Goal: Information Seeking & Learning: Learn about a topic

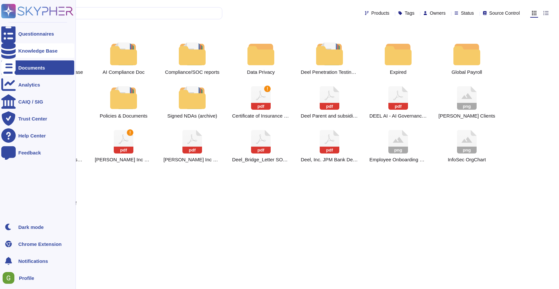
click at [21, 51] on div "Knowledge Base" at bounding box center [37, 50] width 39 height 5
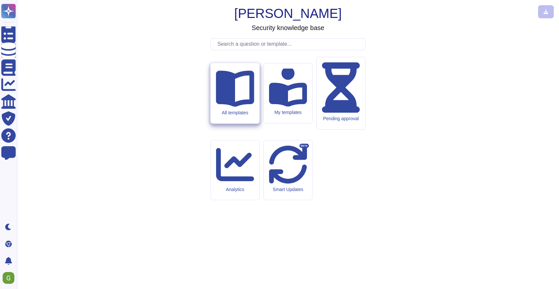
click at [242, 107] on icon at bounding box center [235, 87] width 38 height 38
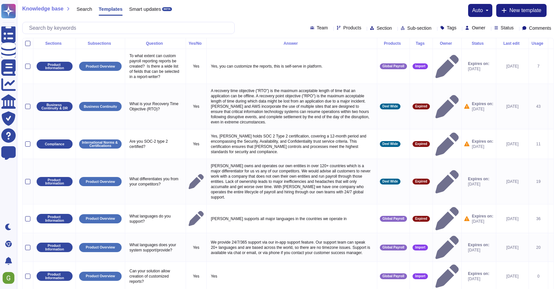
click at [403, 43] on icon at bounding box center [403, 43] width 0 height 0
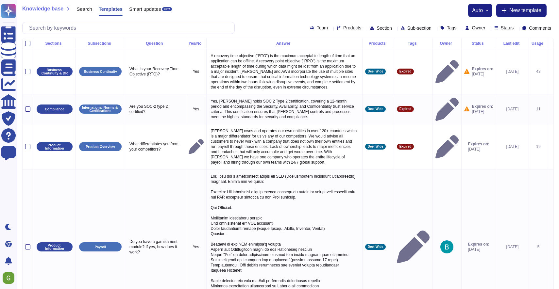
click at [371, 43] on div "Products" at bounding box center [378, 44] width 26 height 4
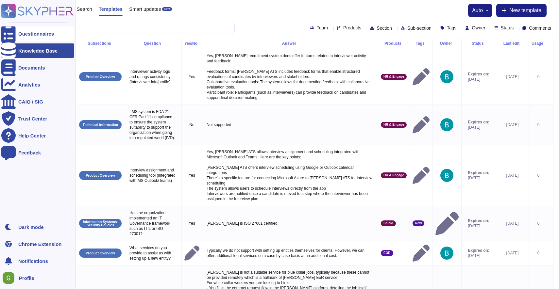
click at [39, 38] on div "Questionnaires" at bounding box center [37, 33] width 73 height 14
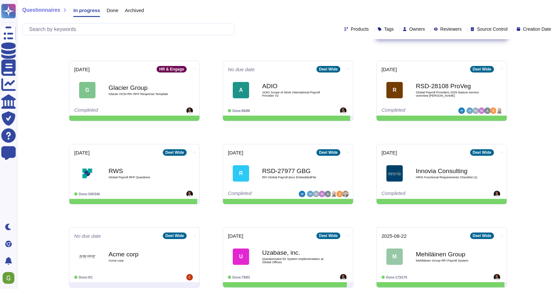
scroll to position [86, 0]
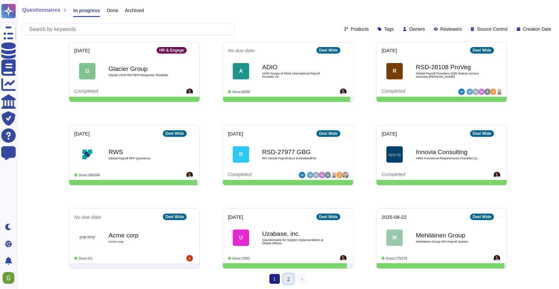
click at [284, 281] on link "2" at bounding box center [289, 279] width 10 height 10
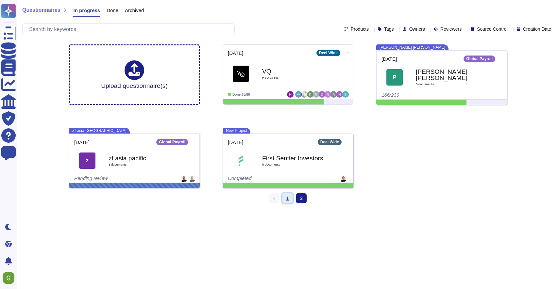
click at [288, 200] on link "1" at bounding box center [288, 199] width 10 height 10
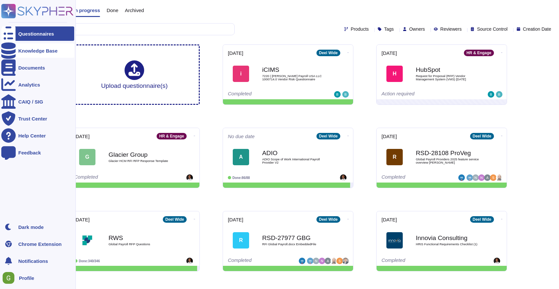
click at [21, 53] on div "Knowledge Base" at bounding box center [37, 50] width 73 height 14
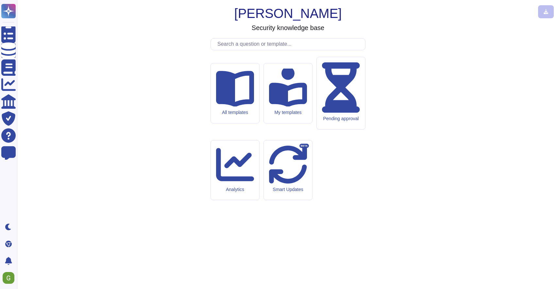
click at [236, 50] on input "text" at bounding box center [289, 44] width 151 height 11
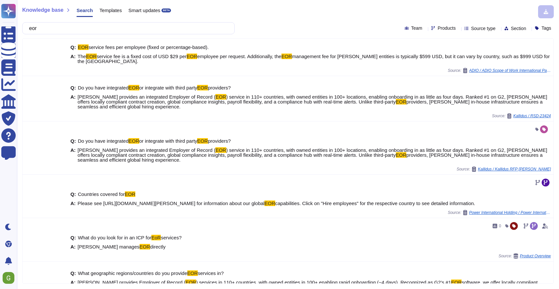
scroll to position [184, 0]
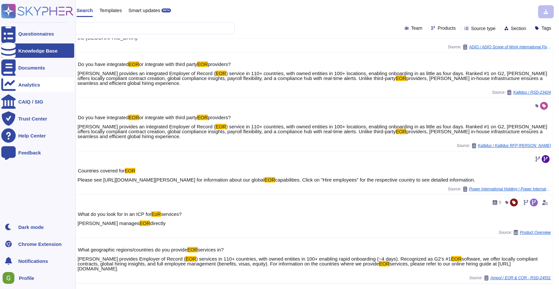
type input "eor"
click at [14, 84] on div at bounding box center [8, 85] width 14 height 14
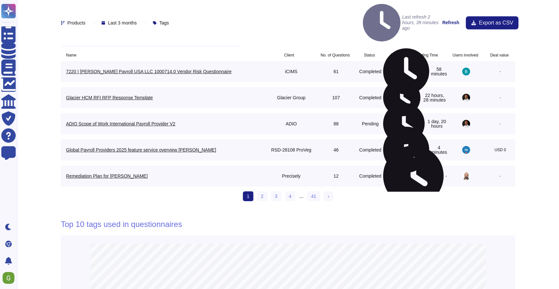
scroll to position [520, 0]
